Goal: Information Seeking & Learning: Learn about a topic

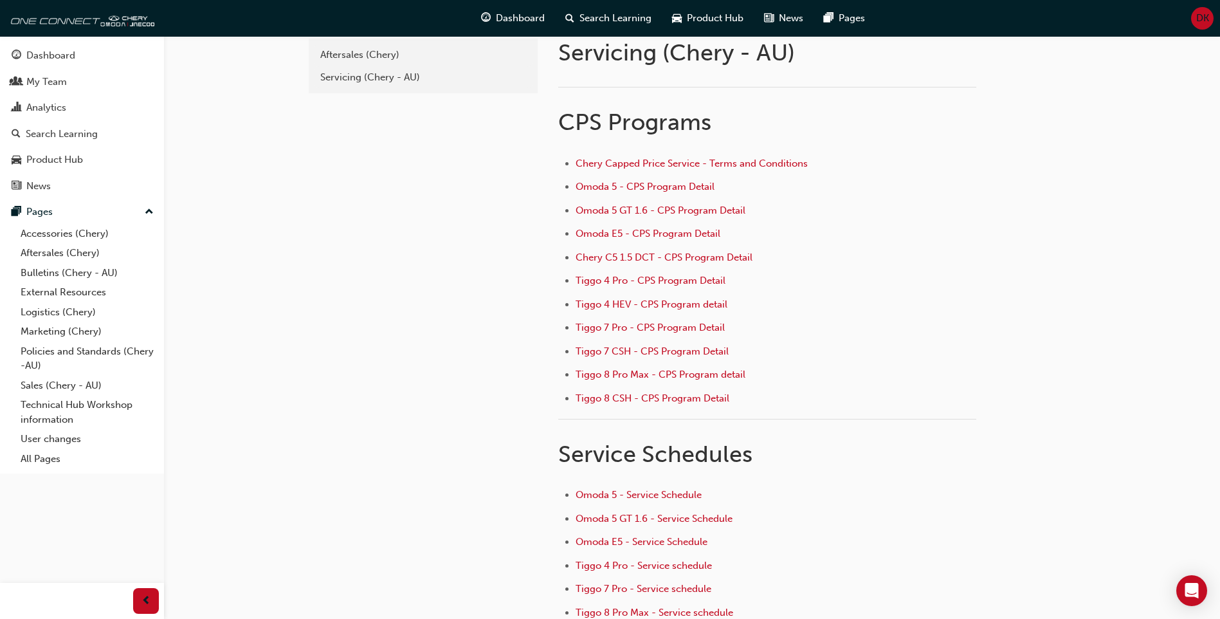
scroll to position [167, 0]
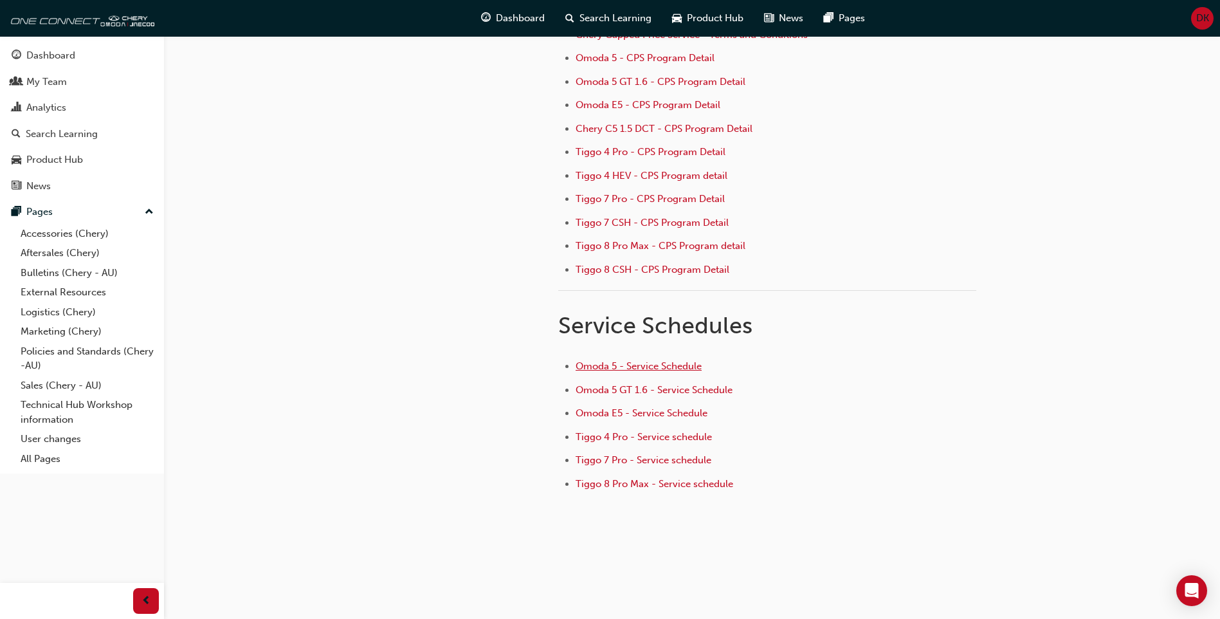
click at [685, 365] on span "Omoda 5 - Service Schedule" at bounding box center [639, 366] width 126 height 12
